Goal: Navigation & Orientation: Find specific page/section

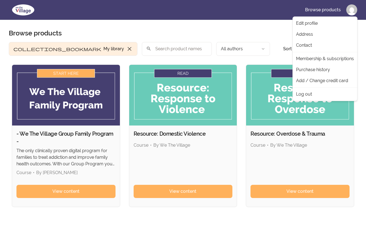
click at [351, 12] on html "Skip to main content Main menu Includes navigation links and user settings Brow…" at bounding box center [183, 162] width 366 height 325
click at [353, 10] on html "Skip to main content Main menu Includes navigation links and user settings Brow…" at bounding box center [183, 162] width 366 height 325
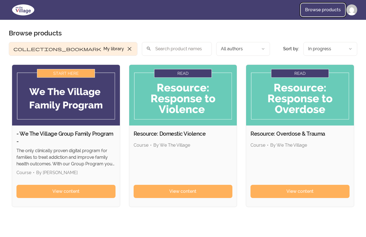
click at [330, 9] on link "Browse products" at bounding box center [323, 9] width 44 height 13
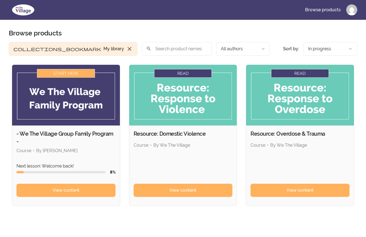
click at [22, 9] on img at bounding box center [23, 9] width 29 height 13
click at [19, 12] on img at bounding box center [23, 9] width 29 height 13
